Goal: Task Accomplishment & Management: Manage account settings

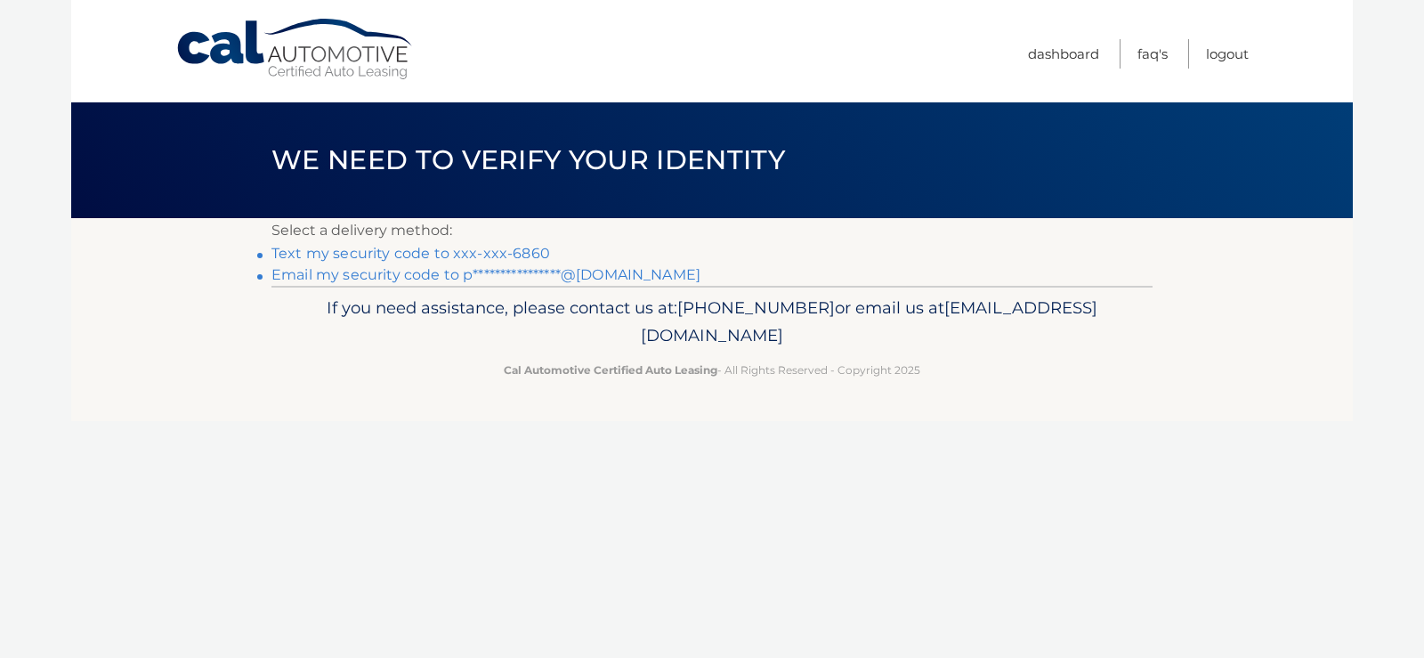
click at [286, 257] on link "Text my security code to xxx-xxx-6860" at bounding box center [411, 253] width 279 height 17
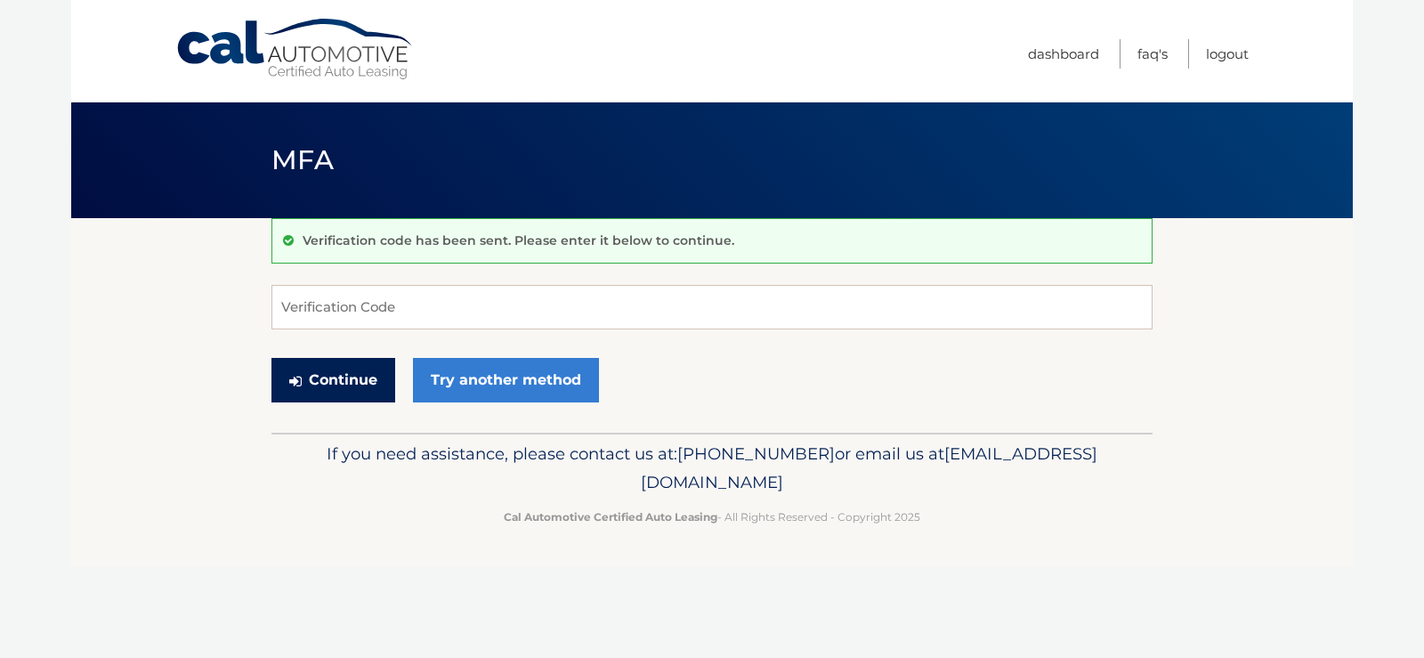
click at [321, 393] on button "Continue" at bounding box center [334, 380] width 124 height 45
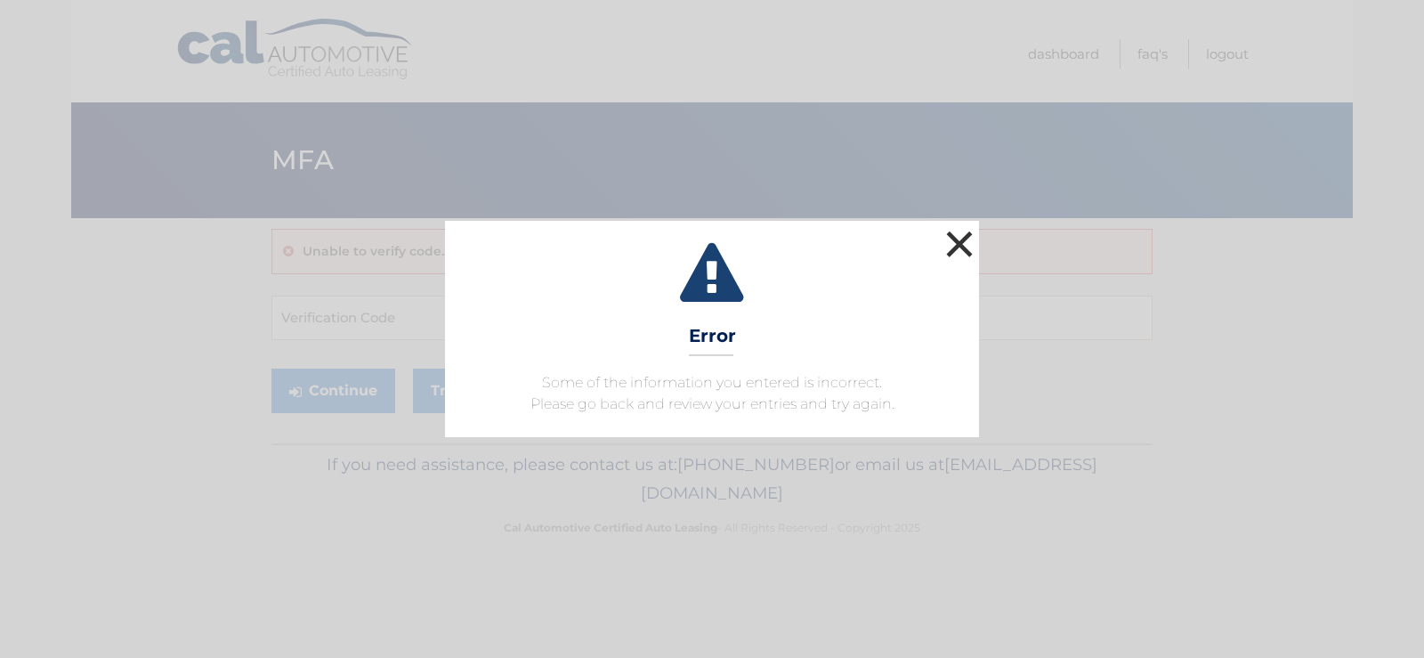
click at [954, 249] on button "×" at bounding box center [960, 244] width 36 height 36
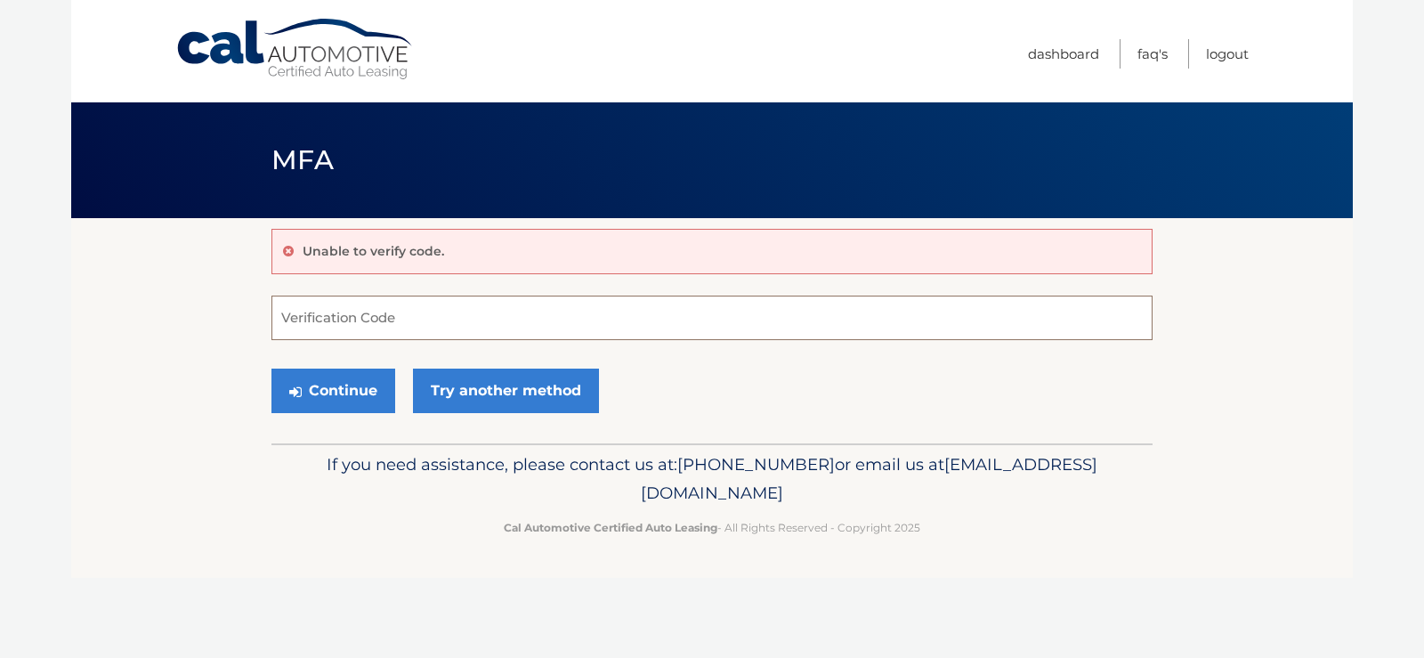
click at [361, 314] on input "Verification Code" at bounding box center [712, 318] width 881 height 45
type input "949698"
click at [300, 393] on icon "submit" at bounding box center [295, 392] width 12 height 14
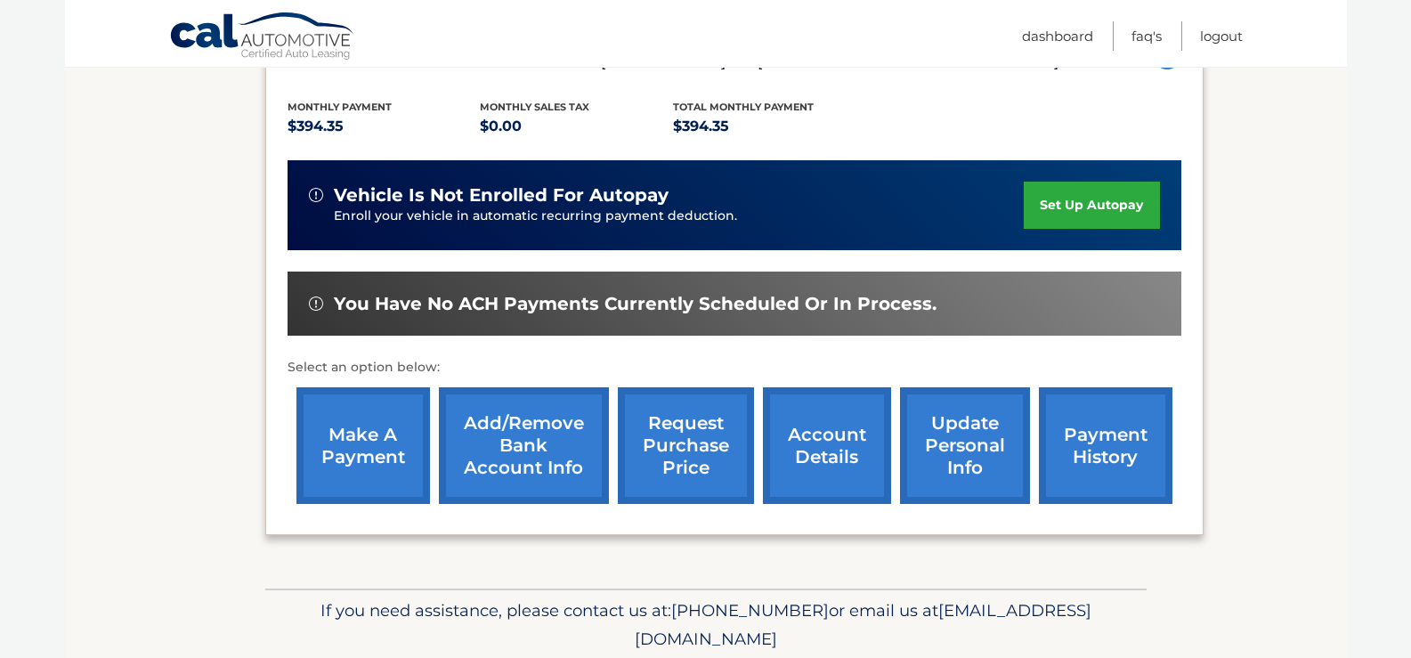
scroll to position [356, 0]
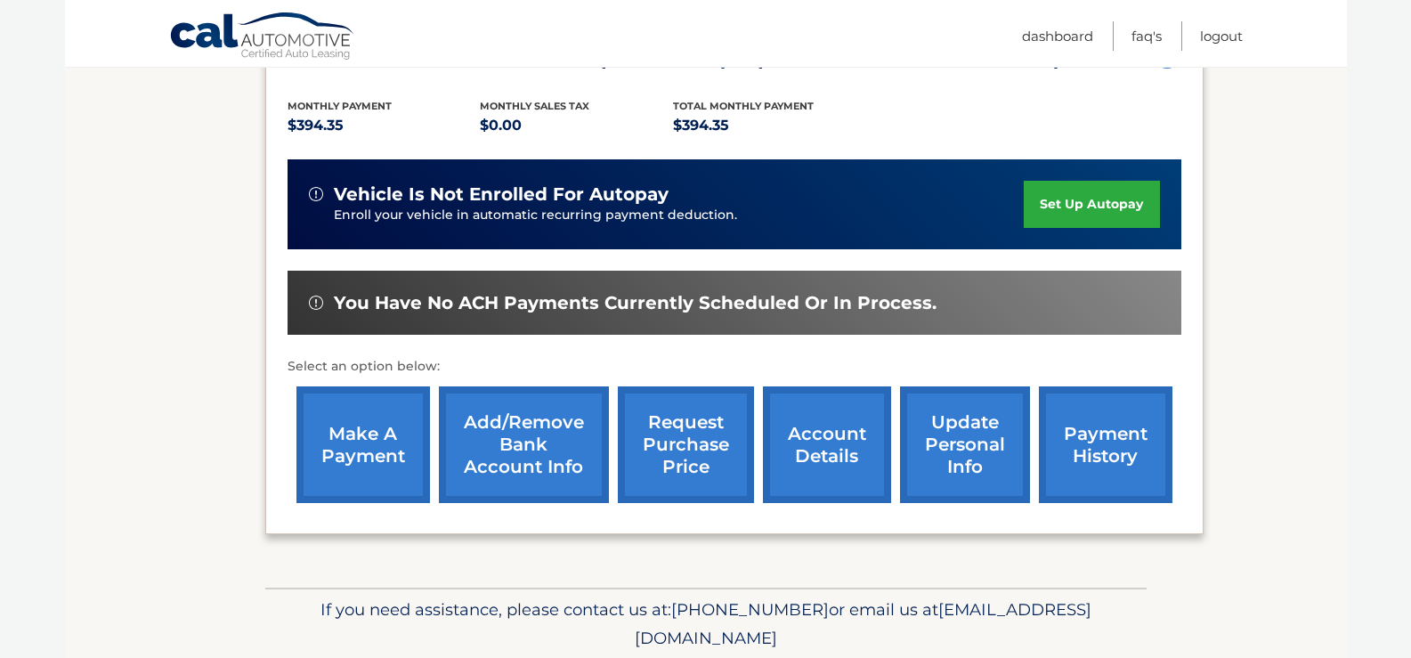
click at [372, 458] on link "make a payment" at bounding box center [363, 444] width 134 height 117
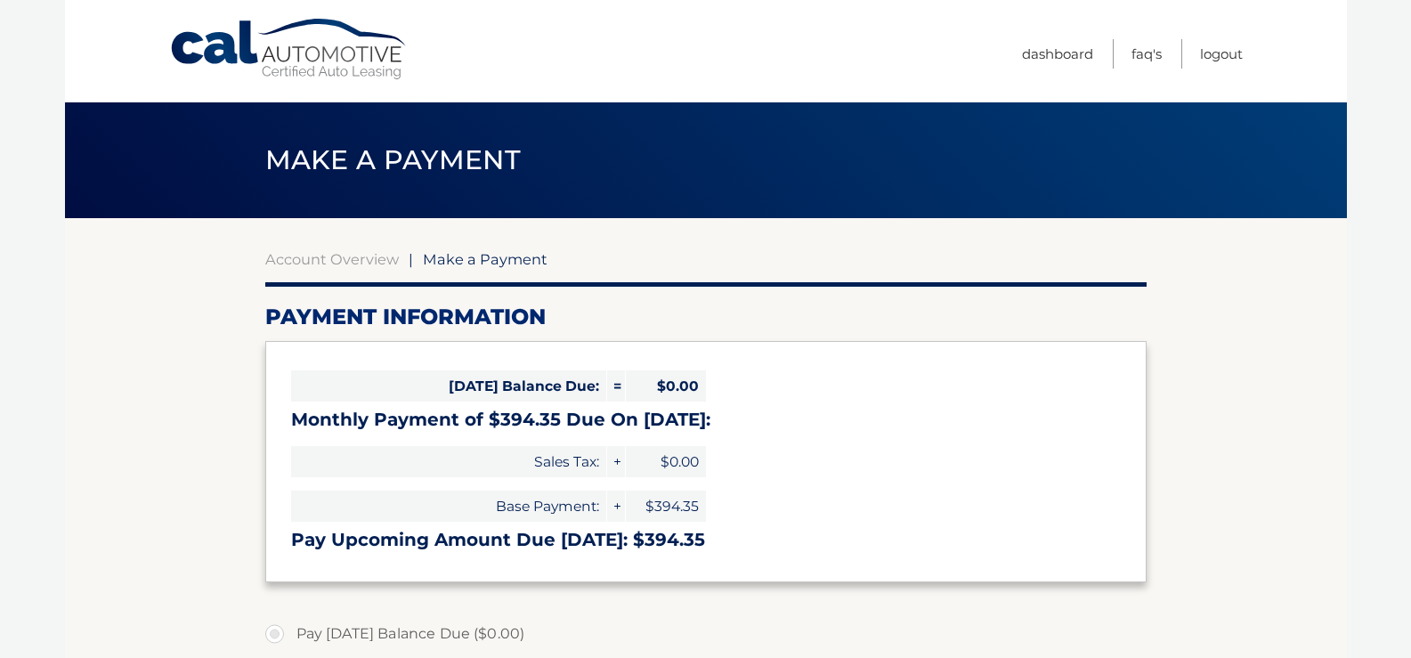
select select "MzBkZTVhYzgtMTk1MC00NGM1LTk3ZjItNDQ1YzFiMzY0NmJj"
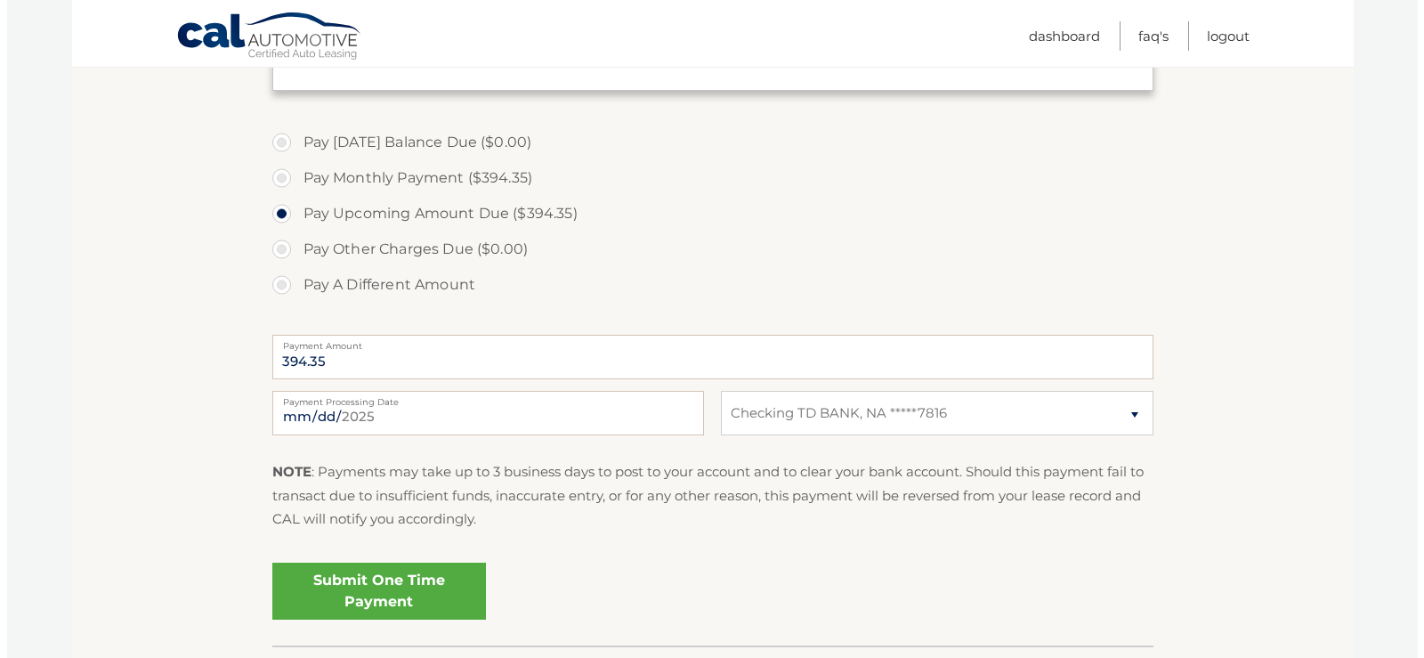
scroll to position [534, 0]
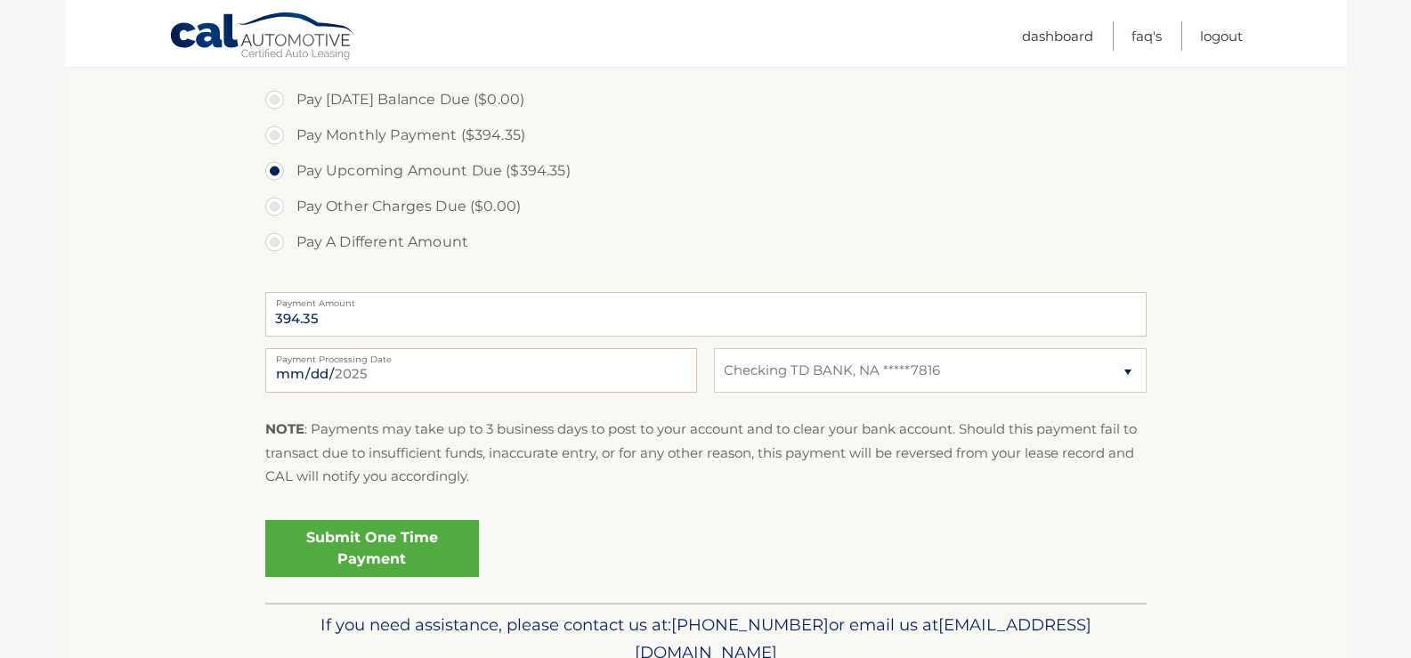
click at [368, 553] on link "Submit One Time Payment" at bounding box center [372, 548] width 214 height 57
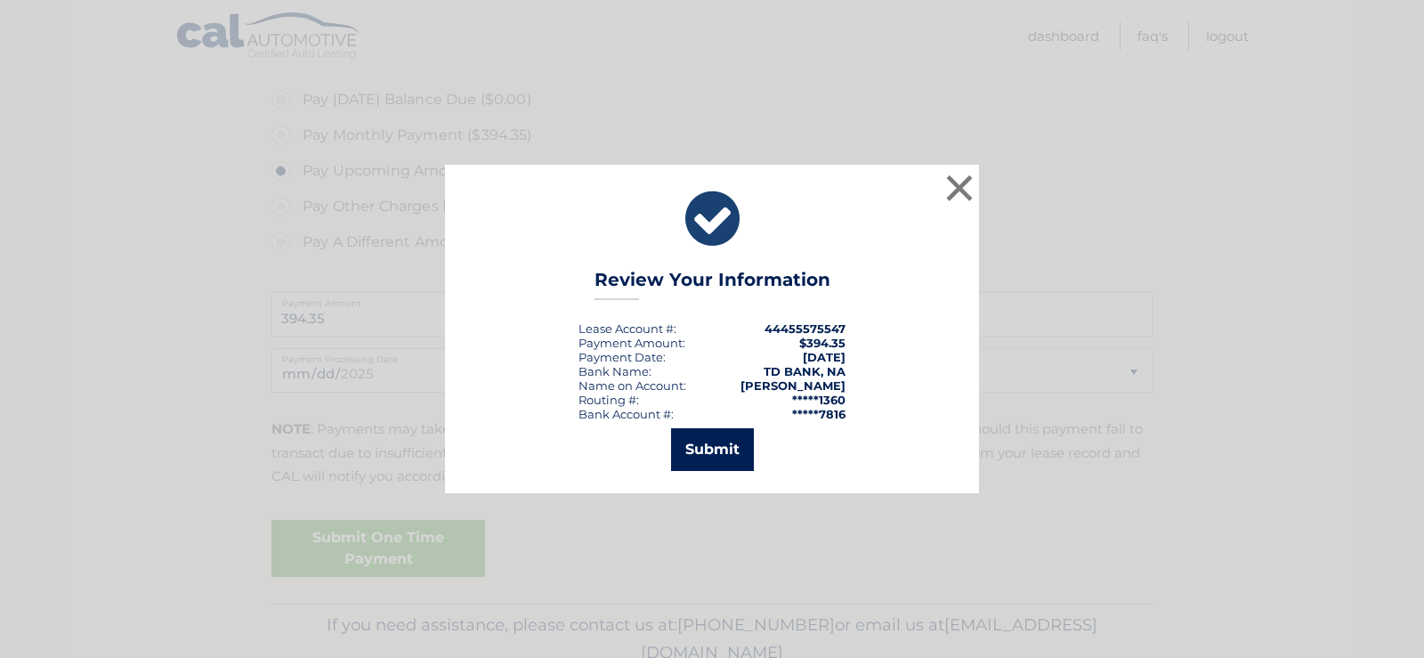
click at [697, 464] on button "Submit" at bounding box center [712, 449] width 83 height 43
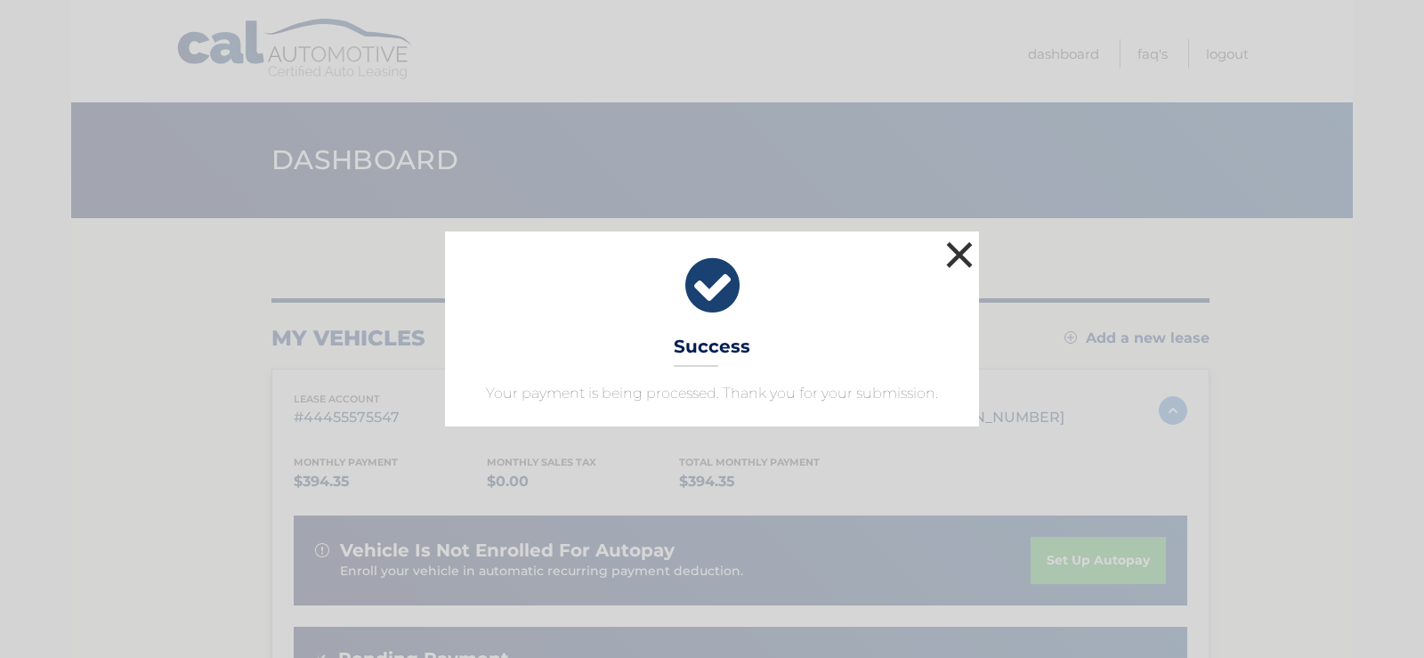
click at [962, 256] on button "×" at bounding box center [960, 255] width 36 height 36
